Goal: Register for event/course

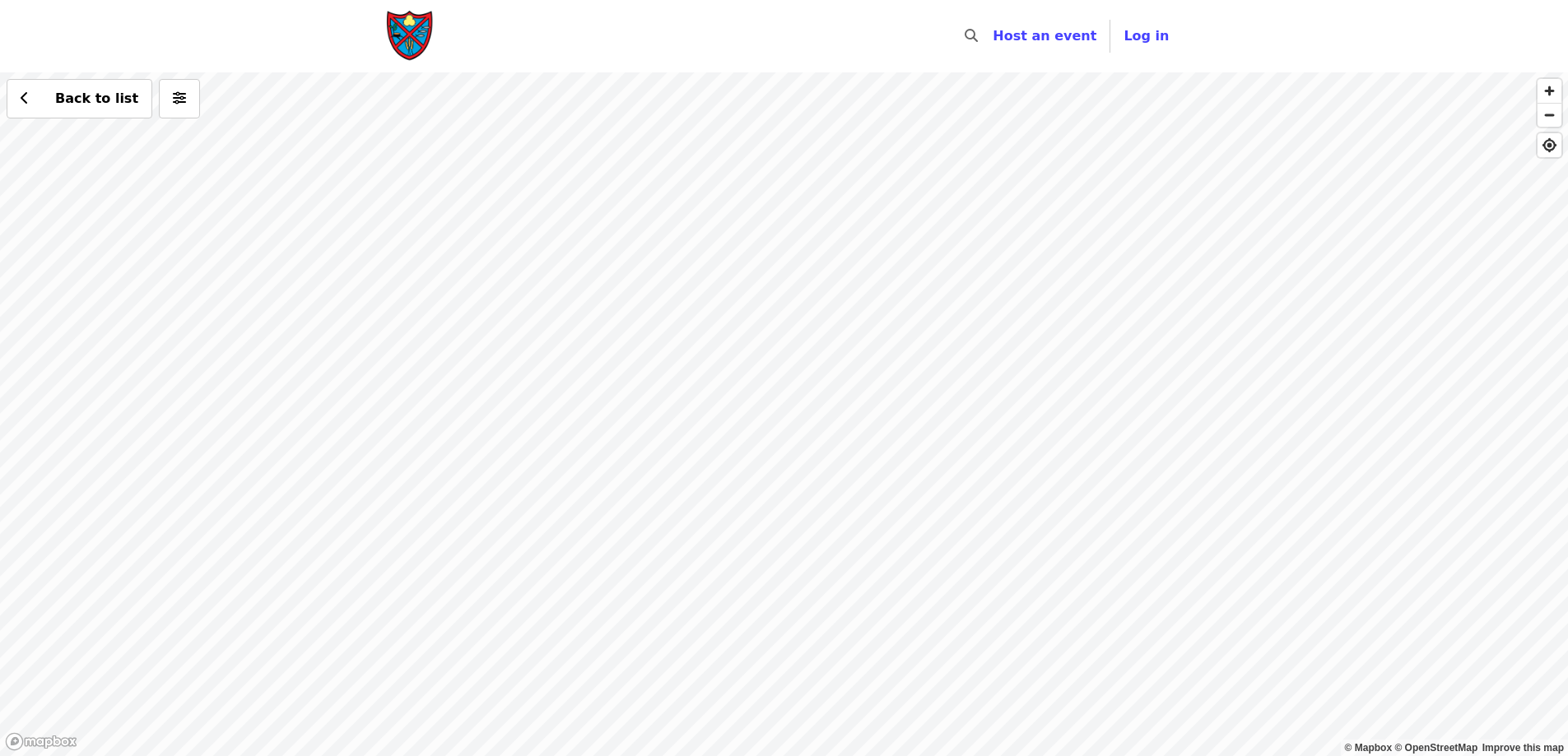
click at [883, 307] on div "Back to list" at bounding box center [784, 414] width 1568 height 684
click at [860, 301] on div "Back to list" at bounding box center [784, 414] width 1568 height 684
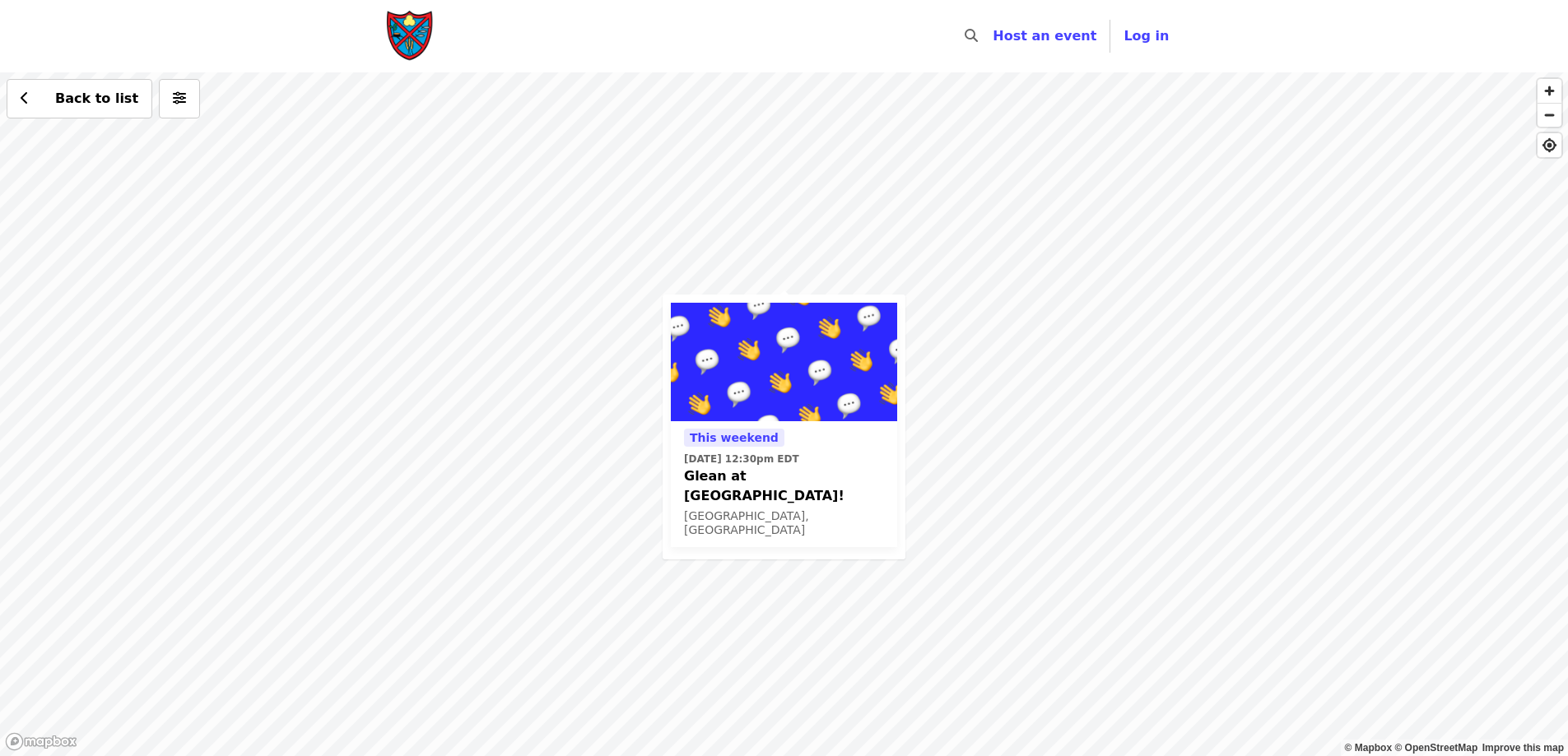
click at [1265, 428] on div "This weekend Sat, Sep 20 @ 12:30pm EDT Glean at Lynchburg Community Market! Lyn…" at bounding box center [784, 414] width 1568 height 684
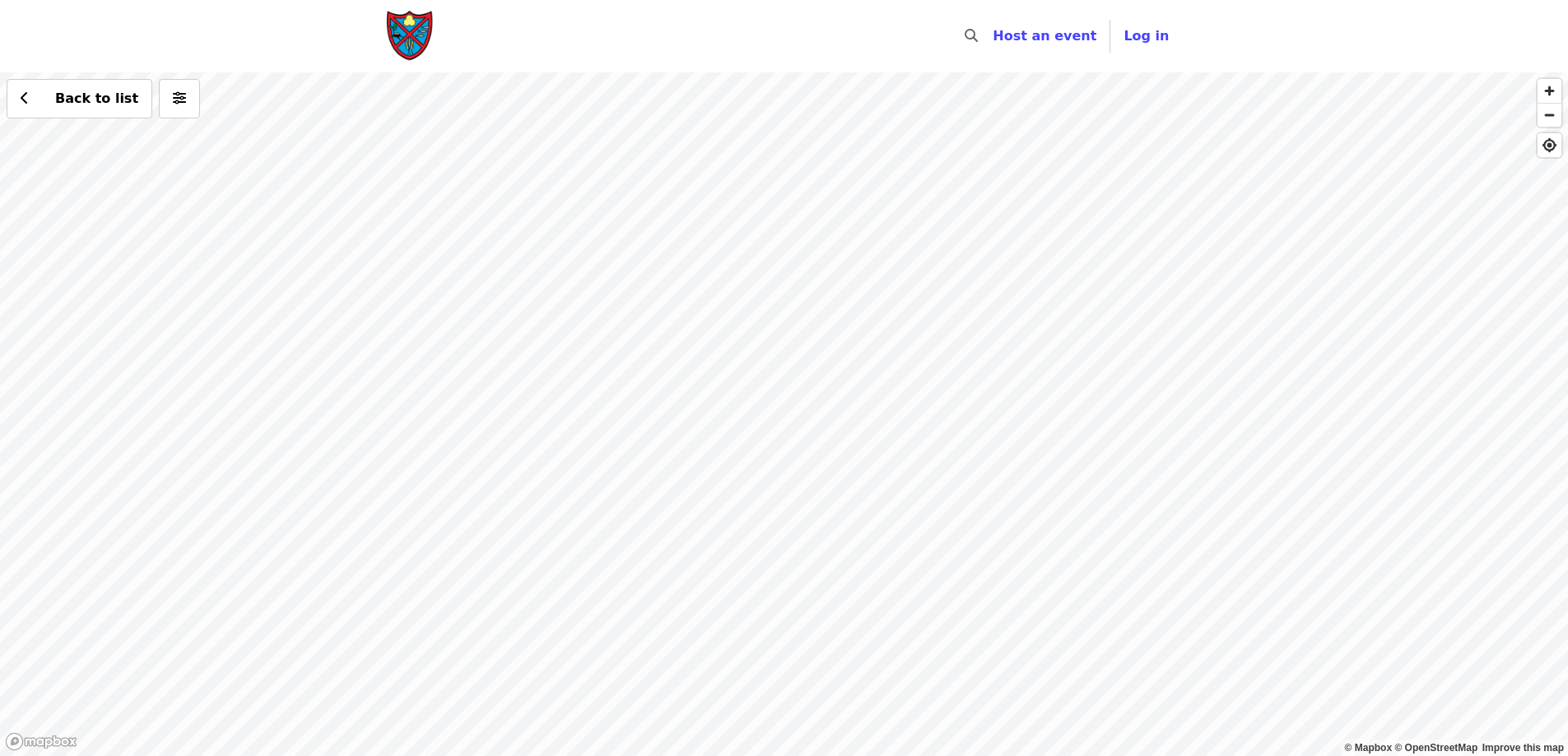
click at [839, 303] on div "Back to list" at bounding box center [784, 414] width 1568 height 684
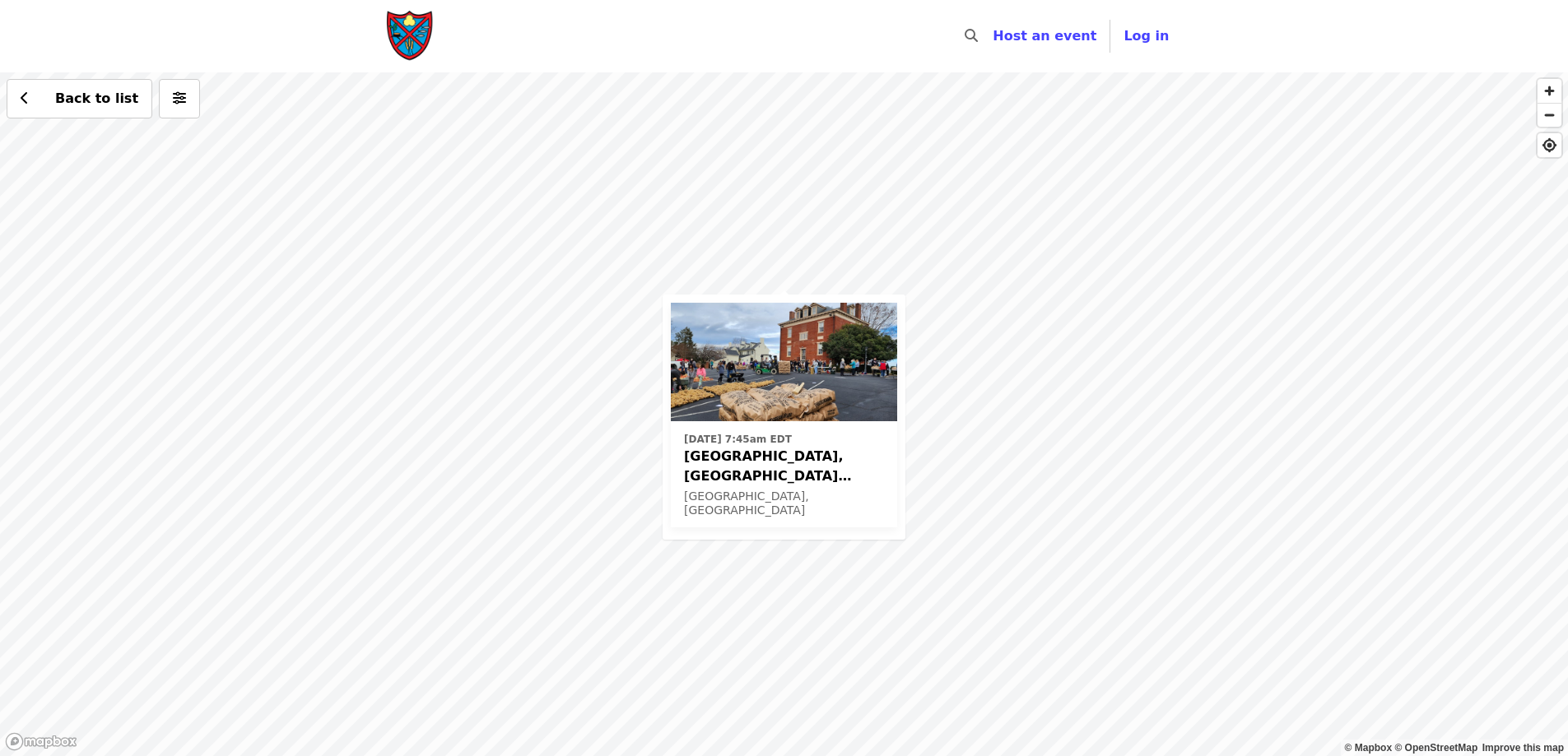
click at [1142, 371] on div "Mon, Sep 29 @ 7:45am EDT Farmville, VA Potato Drop! Farmville, VA Back to list" at bounding box center [784, 414] width 1568 height 684
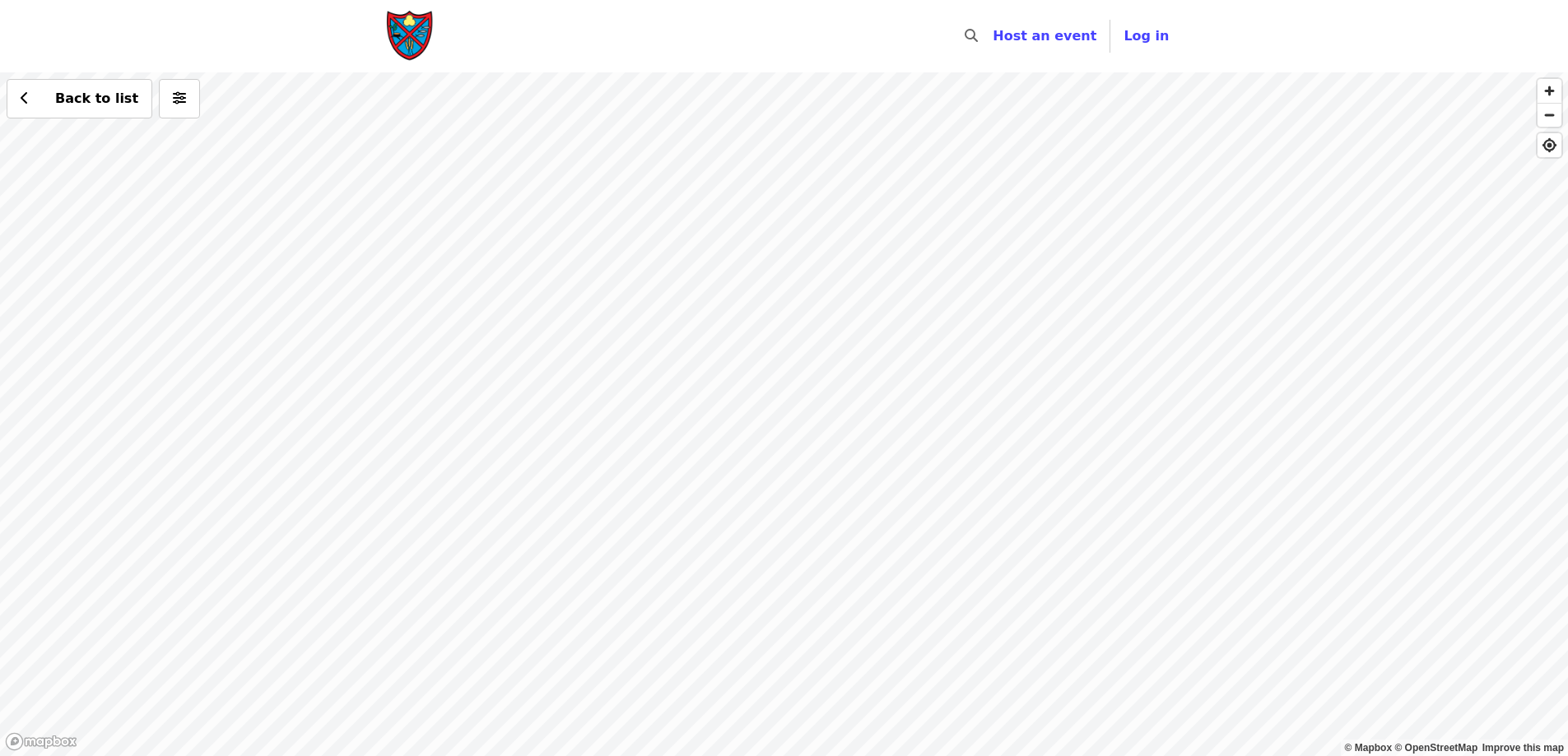
click at [786, 291] on div "Back to list" at bounding box center [784, 414] width 1568 height 684
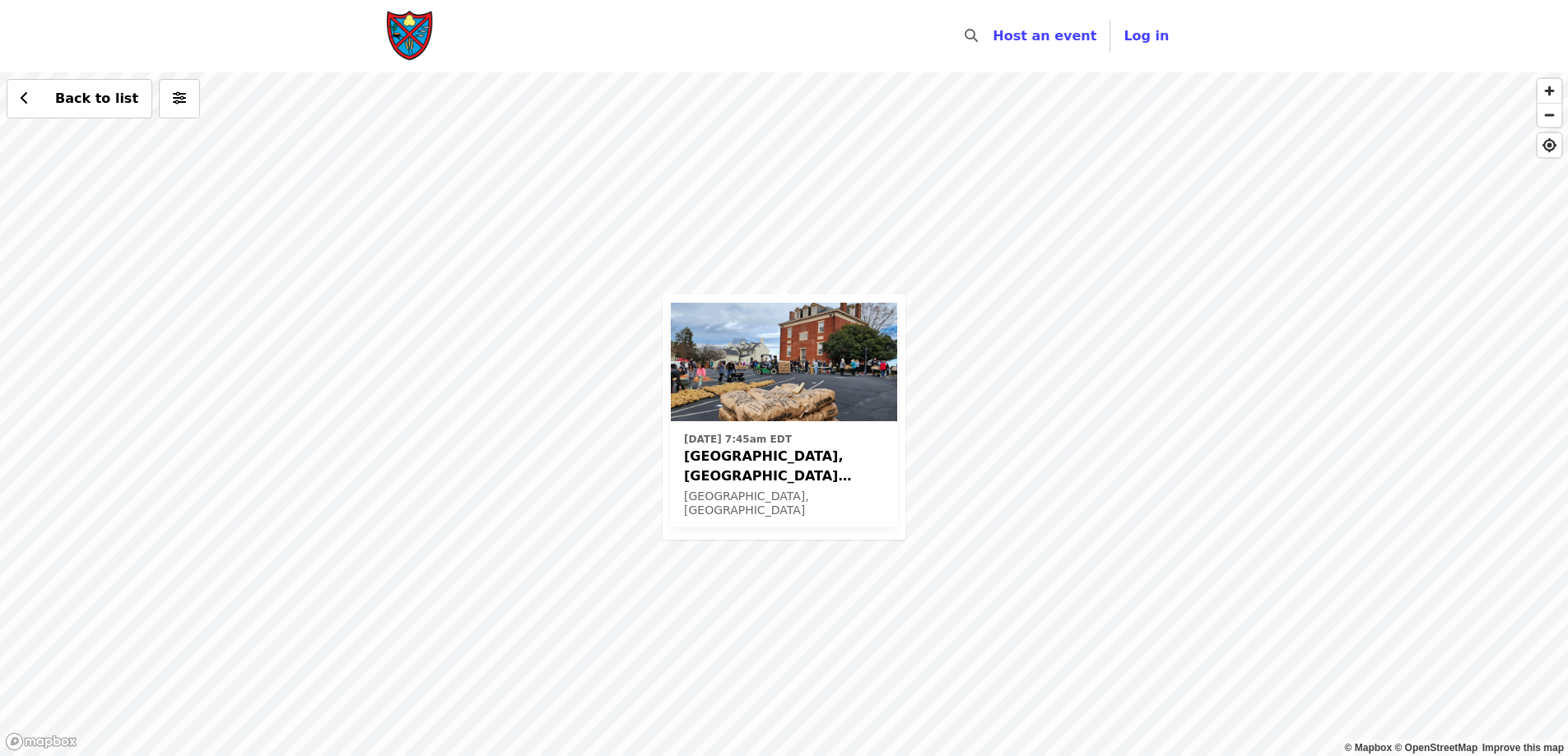
click at [1106, 336] on div "Mon, Sep 29 @ 7:45am EDT Farmville, VA Potato Drop! Farmville, VA Back to list" at bounding box center [784, 414] width 1568 height 684
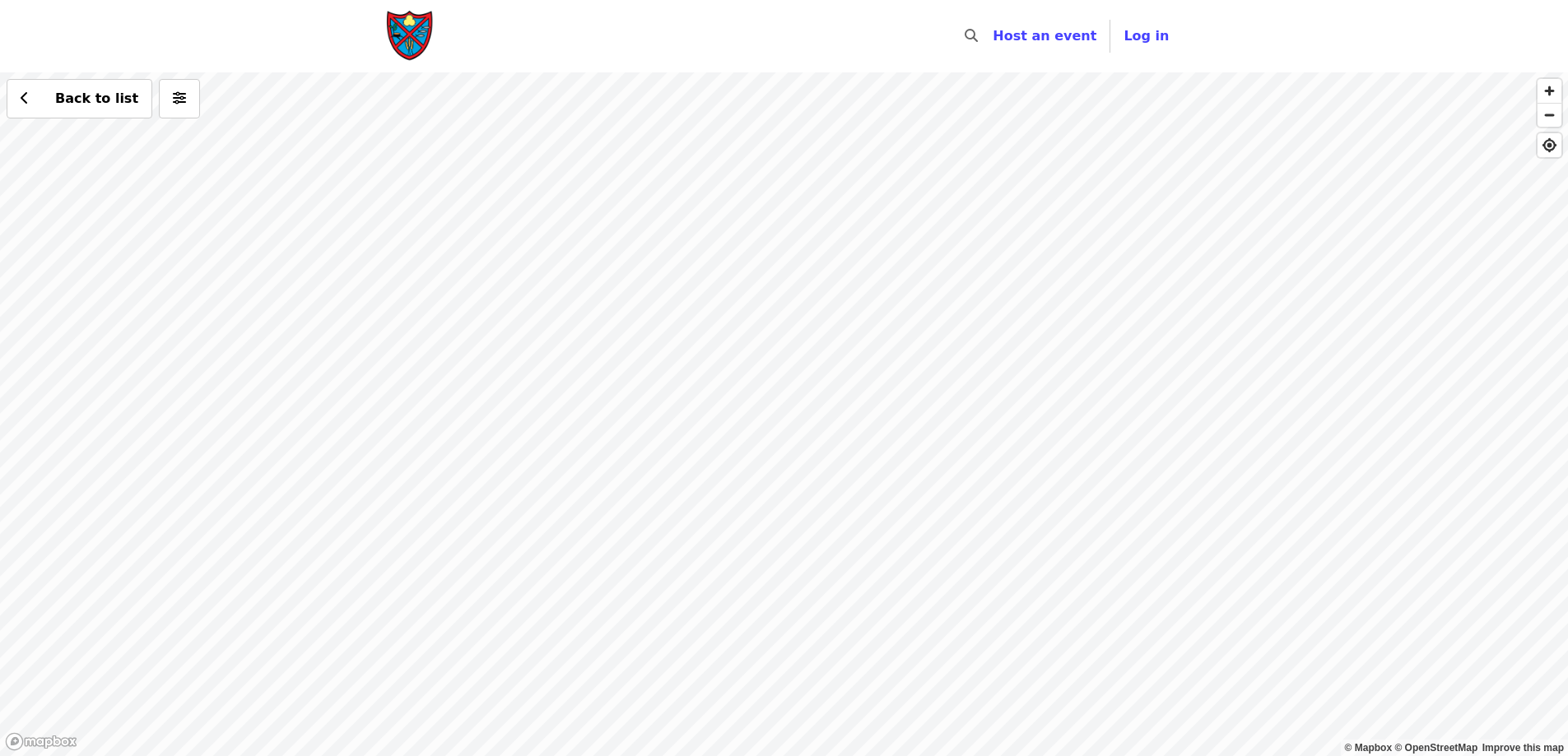
click at [881, 304] on div "Back to list" at bounding box center [784, 414] width 1568 height 684
click at [911, 316] on div "Back to list" at bounding box center [784, 414] width 1568 height 684
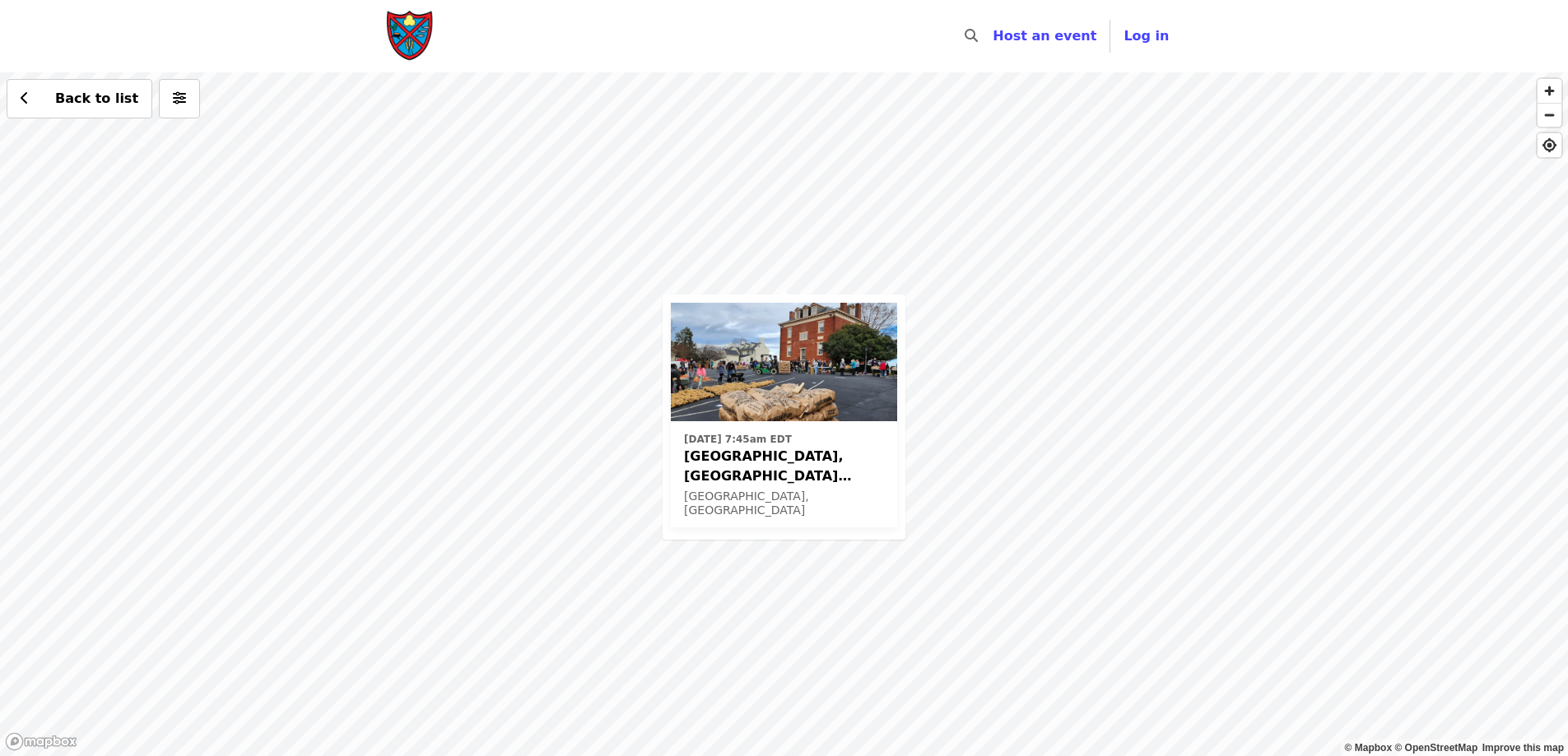
click at [718, 455] on span "[GEOGRAPHIC_DATA], [GEOGRAPHIC_DATA] Potato Drop!" at bounding box center [784, 466] width 200 height 40
